Goal: Communication & Community: Answer question/provide support

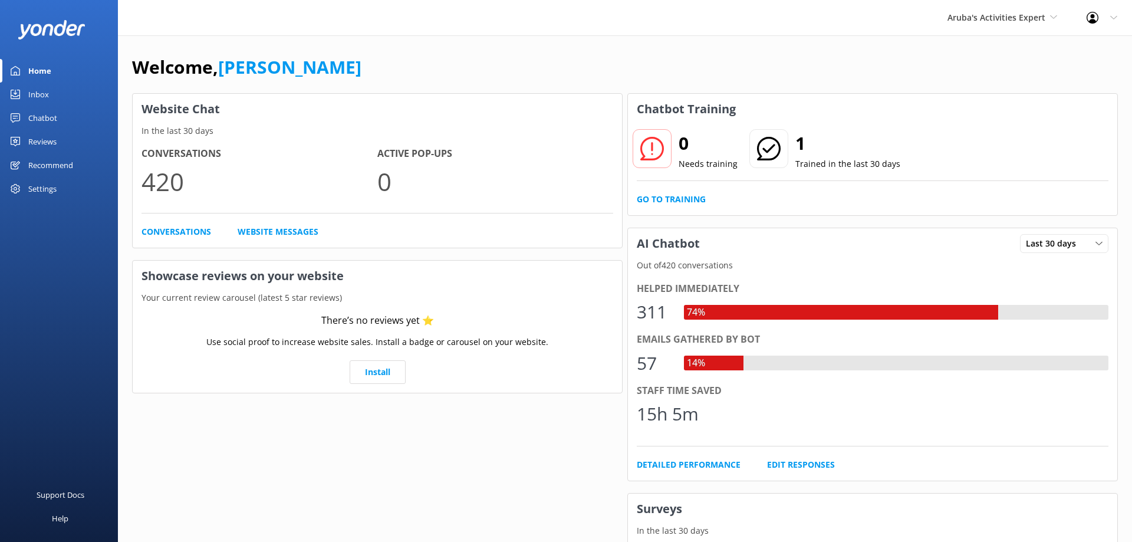
click at [44, 93] on div "Inbox" at bounding box center [38, 95] width 21 height 24
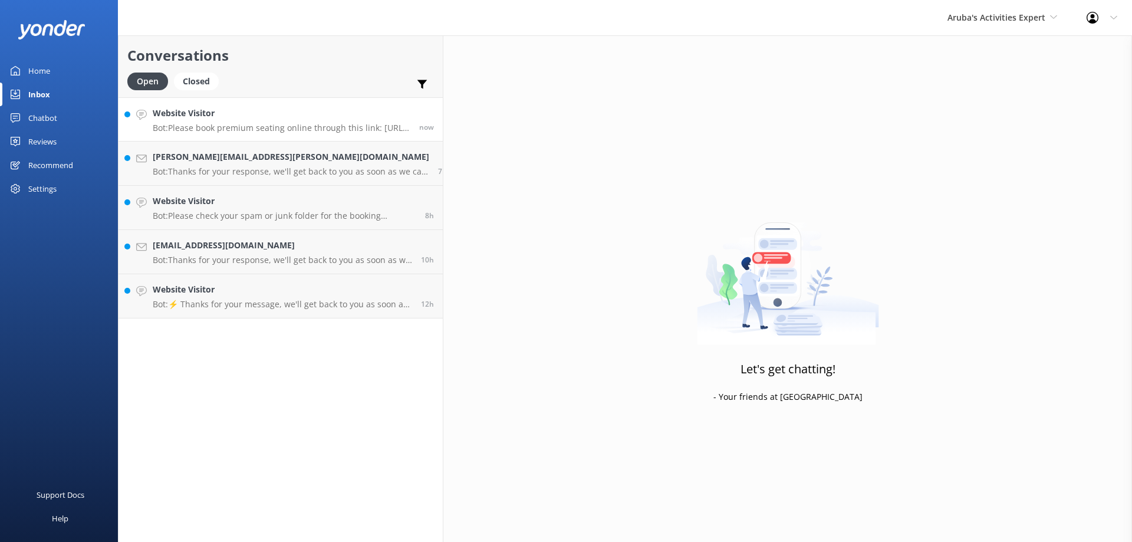
click at [237, 123] on p "Bot: Please book premium seating online through this link: [URL][DOMAIN_NAME]" at bounding box center [282, 128] width 258 height 11
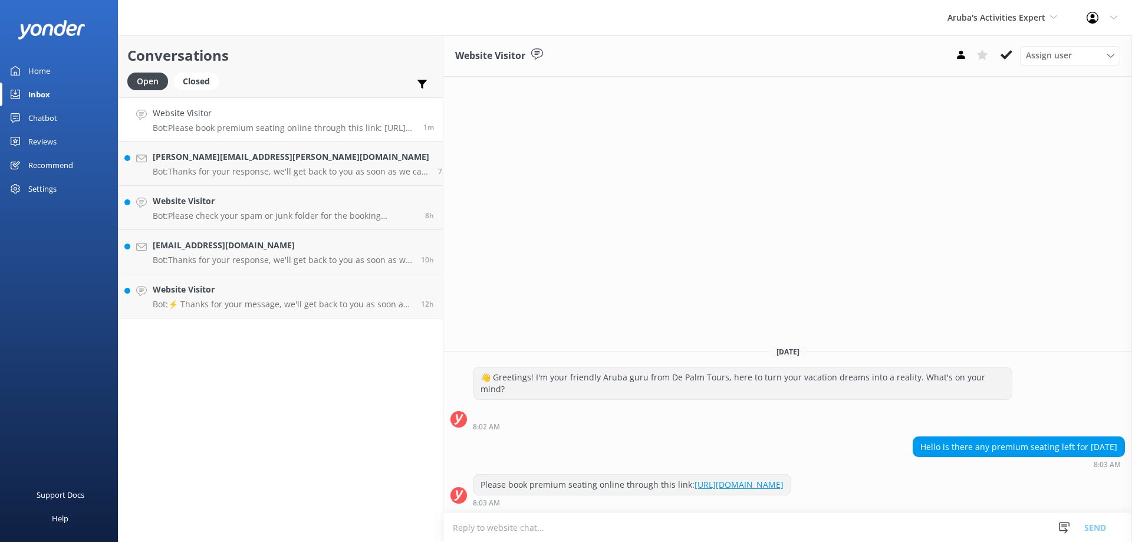
click at [469, 531] on textarea at bounding box center [787, 527] width 689 height 29
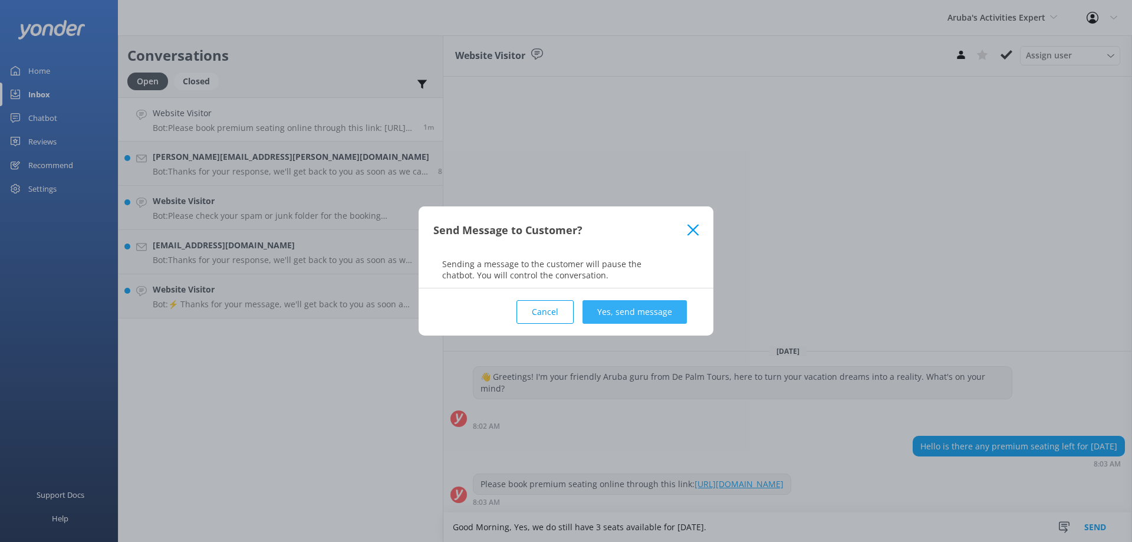
type textarea "Good Morning, Yes, we do still have 3 seats available for [DATE]."
click at [662, 310] on button "Yes, send message" at bounding box center [634, 312] width 104 height 24
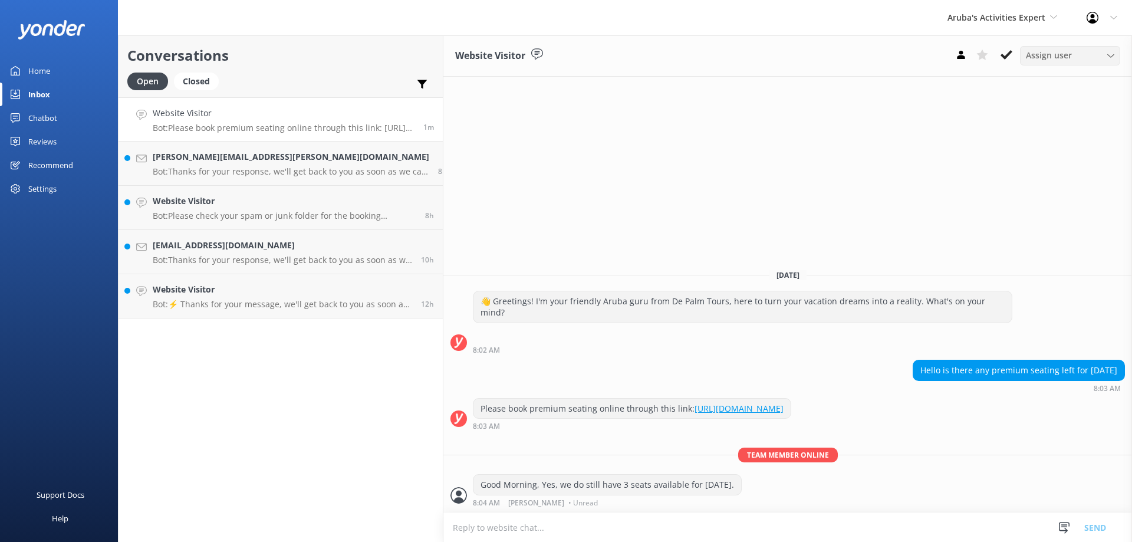
click at [1057, 57] on span "Assign user" at bounding box center [1049, 55] width 46 height 13
click at [1058, 56] on span "Assign user" at bounding box center [1049, 55] width 46 height 13
click at [1013, 54] on button at bounding box center [1006, 55] width 21 height 18
